Goal: Task Accomplishment & Management: Use online tool/utility

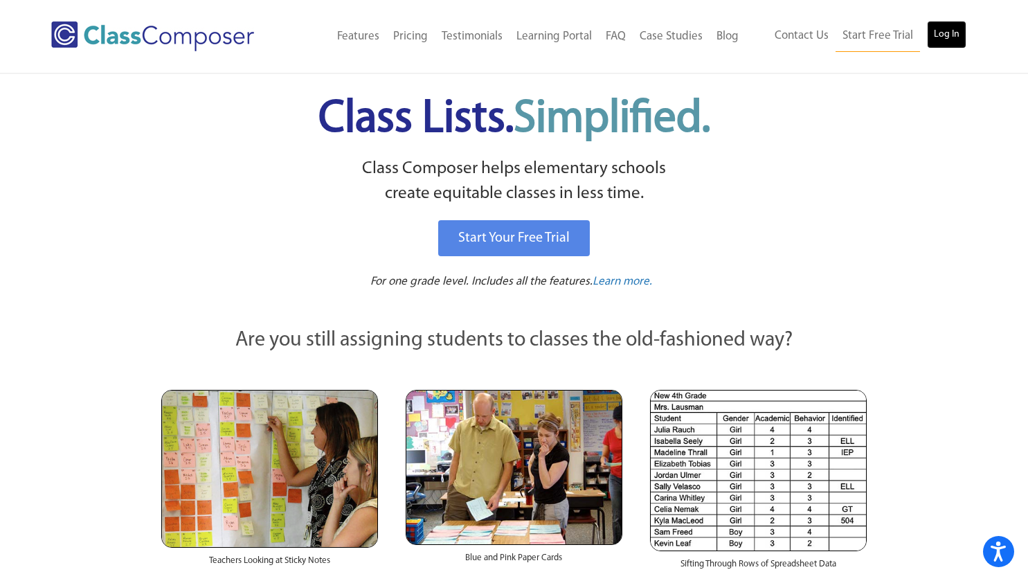
click at [951, 30] on link "Log In" at bounding box center [946, 35] width 39 height 28
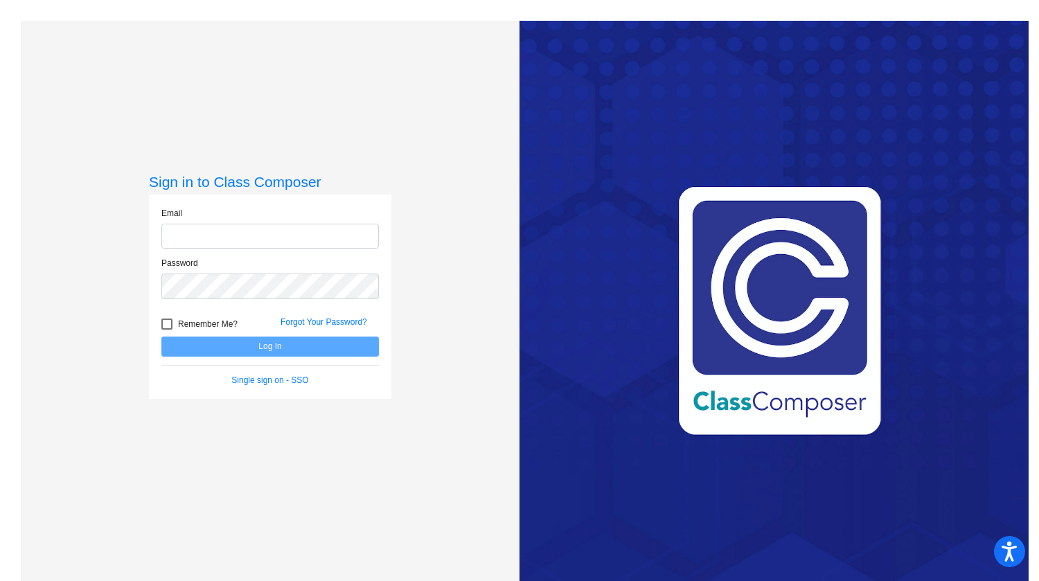
type input "[EMAIL_ADDRESS][DOMAIN_NAME]"
click at [276, 344] on button "Log In" at bounding box center [269, 347] width 217 height 20
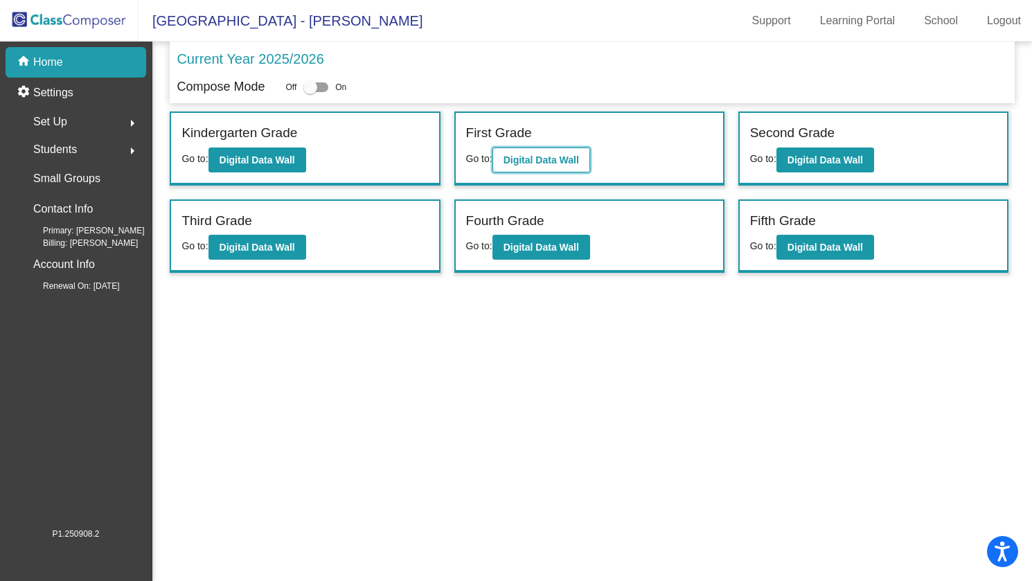
click at [563, 156] on b "Digital Data Wall" at bounding box center [540, 159] width 75 height 11
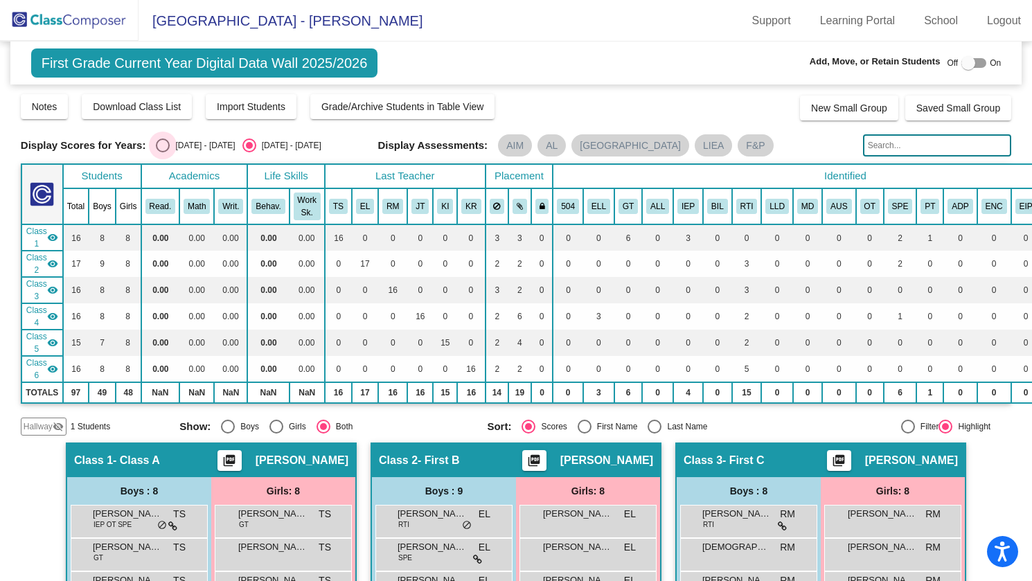
click at [165, 145] on div "Select an option" at bounding box center [163, 145] width 14 height 14
click at [163, 152] on input "[DATE] - [DATE]" at bounding box center [162, 152] width 1 height 1
radio input "true"
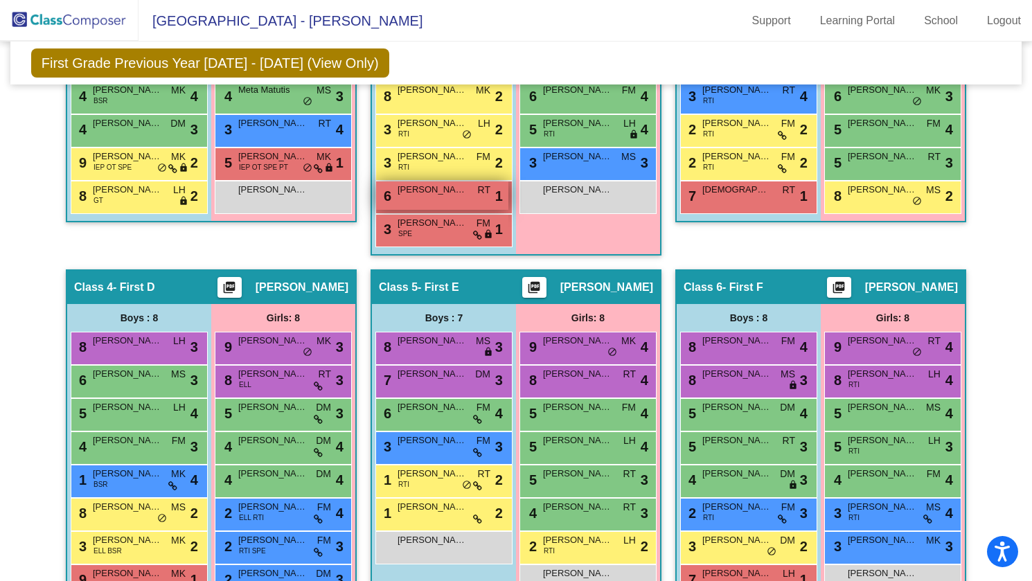
scroll to position [599, 0]
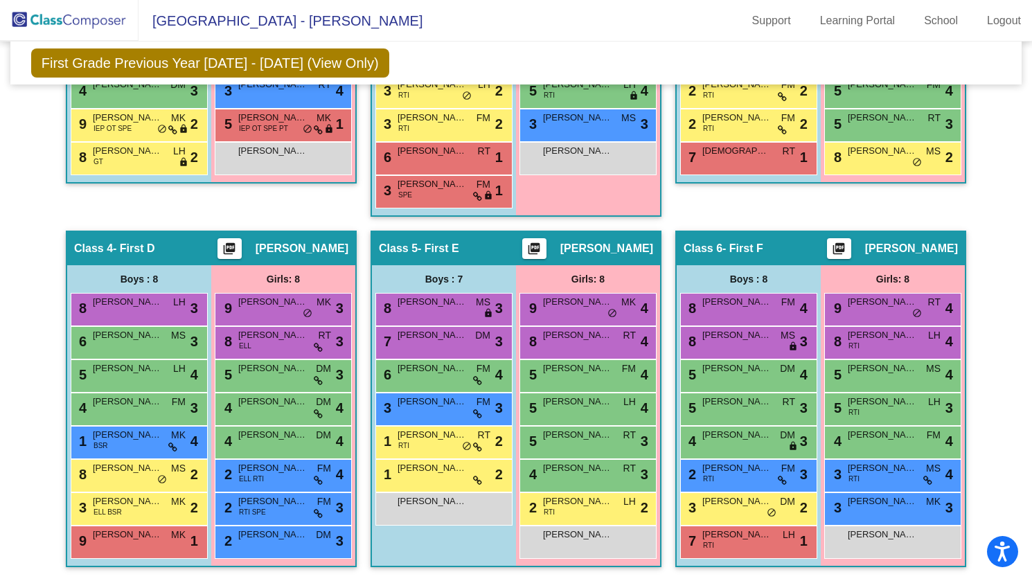
click at [241, 193] on div "Class 1 - Class A picture_as_pdf [PERSON_NAME] Add Student First Name Last Name…" at bounding box center [211, 39] width 291 height 384
